Goal: Transaction & Acquisition: Purchase product/service

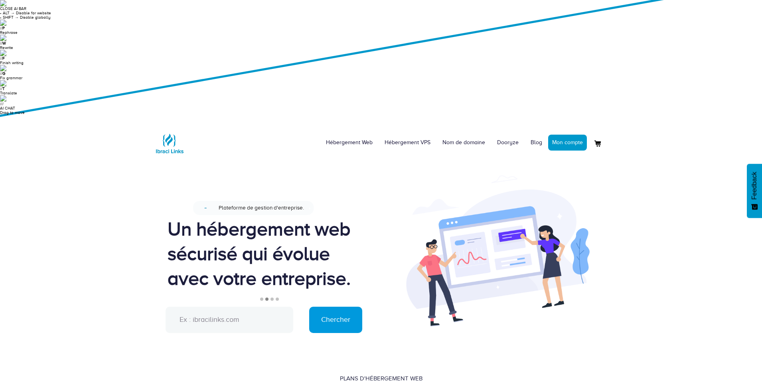
click at [243, 307] on input "text" at bounding box center [229, 320] width 128 height 26
paste input "[URL][DOMAIN_NAME]"
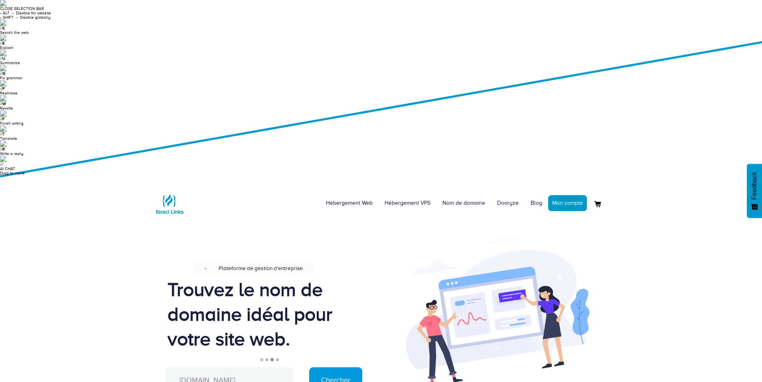
type input "[DOMAIN_NAME]"
click at [309, 368] on input "Chercher" at bounding box center [335, 381] width 53 height 26
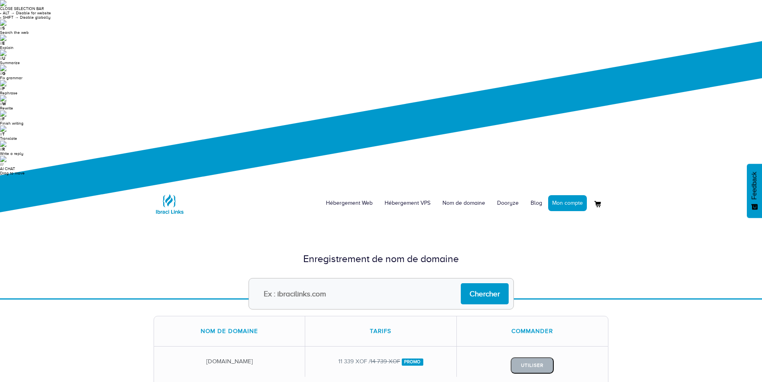
drag, startPoint x: 338, startPoint y: 301, endPoint x: 358, endPoint y: 303, distance: 19.6
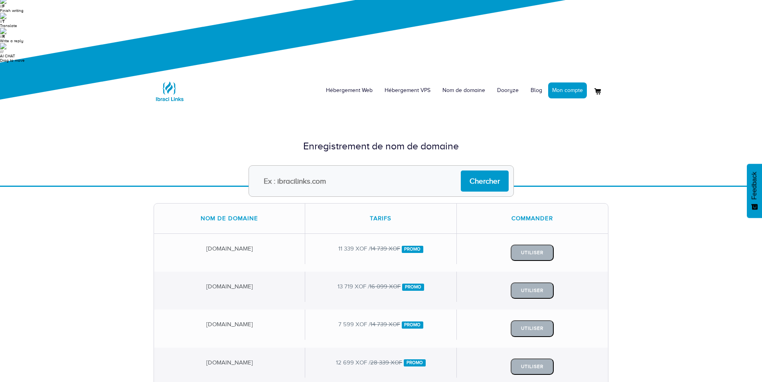
scroll to position [144, 0]
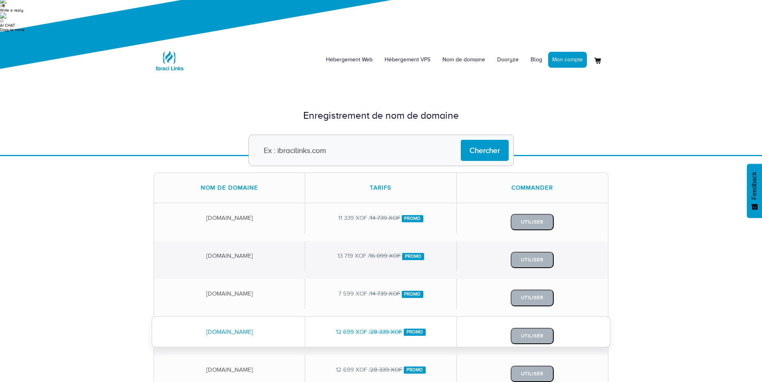
click at [260, 317] on div "[DOMAIN_NAME]" at bounding box center [229, 332] width 151 height 30
